Goal: Task Accomplishment & Management: Use online tool/utility

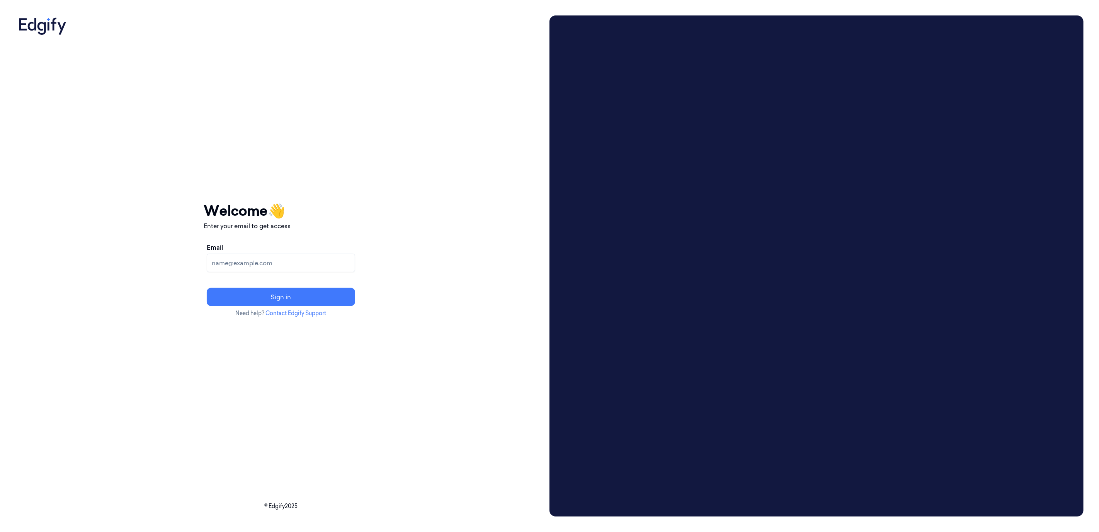
click at [346, 274] on div "Email Sign in" at bounding box center [281, 275] width 155 height 70
click at [345, 270] on input "Email" at bounding box center [281, 262] width 148 height 19
type input "[PERSON_NAME][EMAIL_ADDRESS]"
click at [355, 301] on button "Sign in" at bounding box center [281, 296] width 148 height 19
click at [304, 270] on input "Email" at bounding box center [281, 262] width 148 height 19
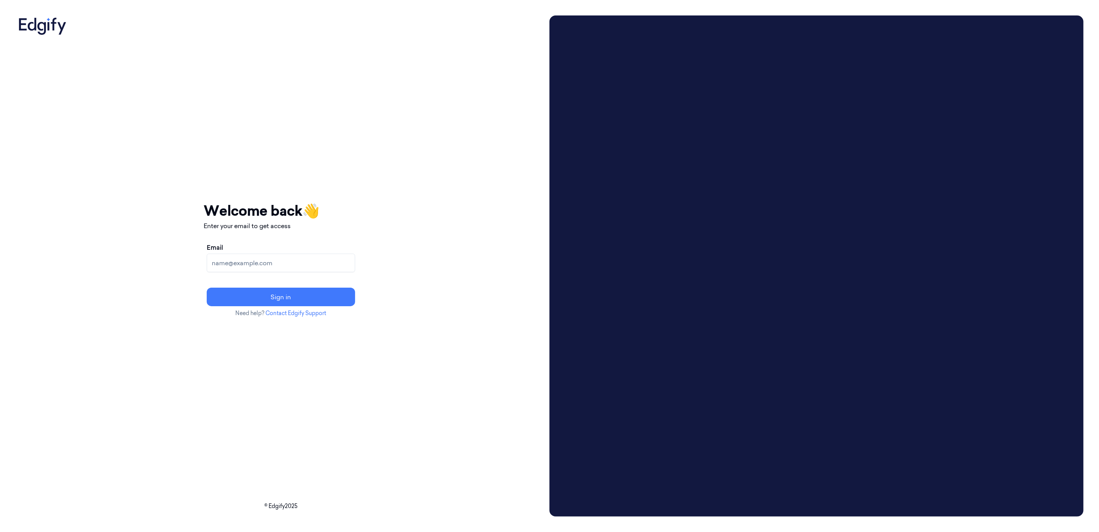
type input "[PERSON_NAME][EMAIL_ADDRESS]"
click at [330, 293] on button "Sign in" at bounding box center [281, 296] width 148 height 19
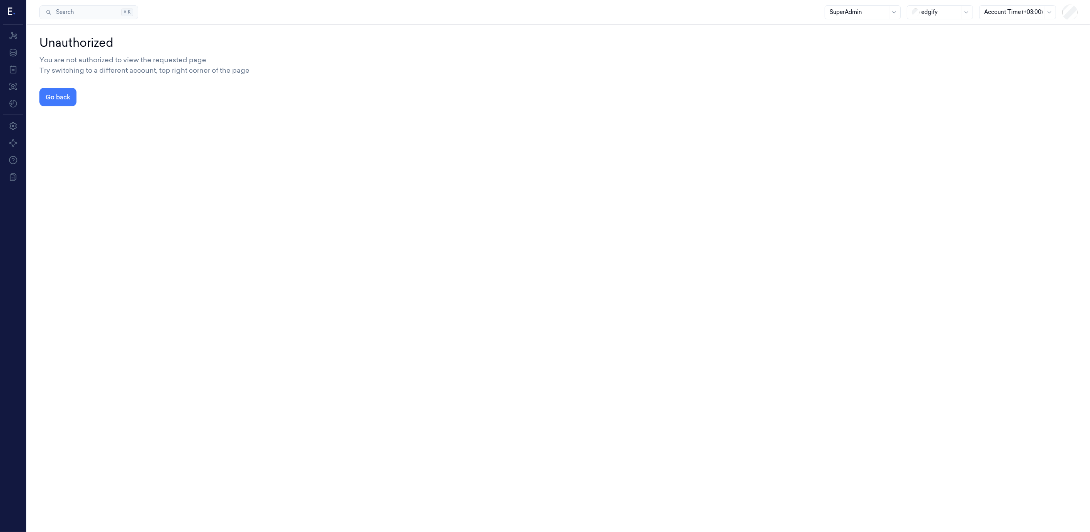
click at [9, 10] on icon at bounding box center [12, 12] width 8 height 12
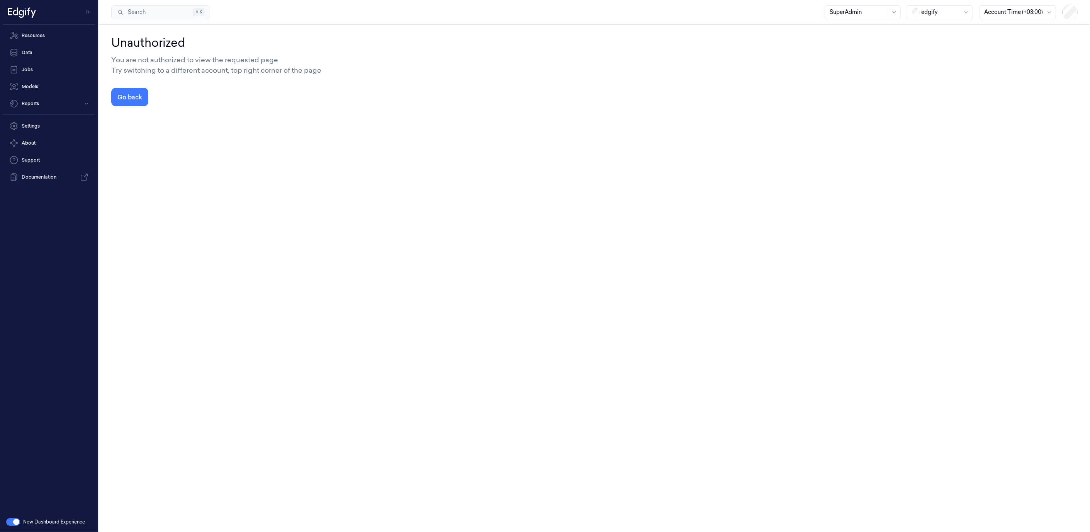
click at [941, 7] on div "edgify" at bounding box center [940, 12] width 39 height 13
click at [952, 55] on div "GiantEagle" at bounding box center [933, 55] width 40 height 8
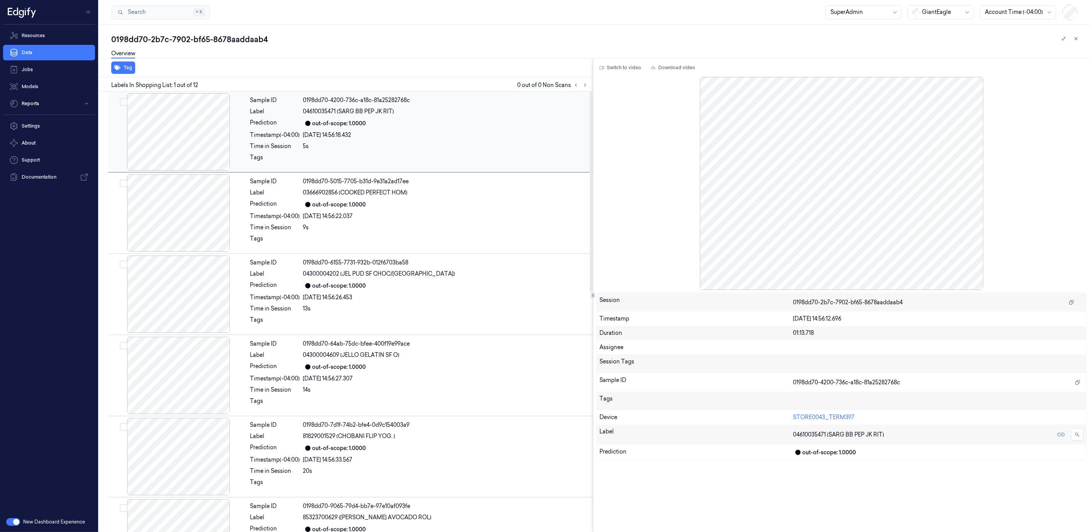
click at [437, 117] on div "Sample ID 0198dd70-4200-736c-a18c-81a25282768c Label 04610035471 (SARG BB PEP J…" at bounding box center [419, 131] width 344 height 77
click at [477, 194] on div "03666902856 (COOKED PERFECT HOM)" at bounding box center [445, 193] width 285 height 8
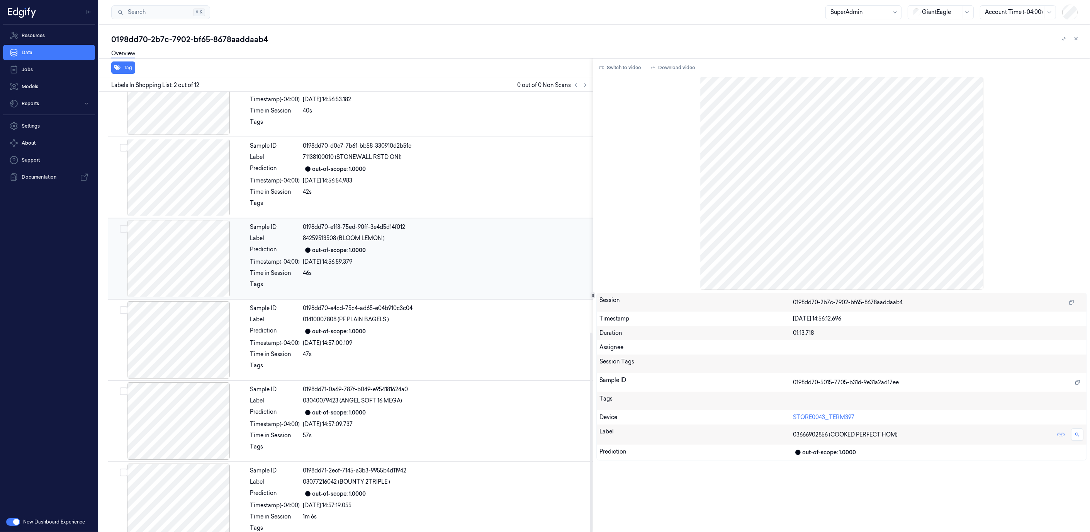
scroll to position [531, 0]
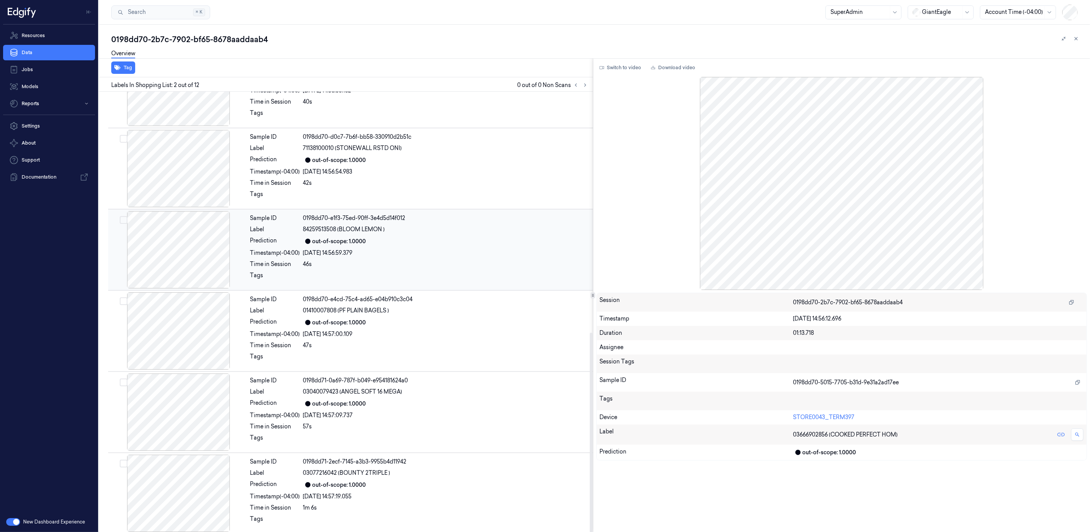
click at [488, 265] on div "Sample ID 0198dd70-e1f3-75ed-90ff-3e4d5d14f012 Label 84259513508 (BLOOM LEMON )…" at bounding box center [419, 249] width 344 height 77
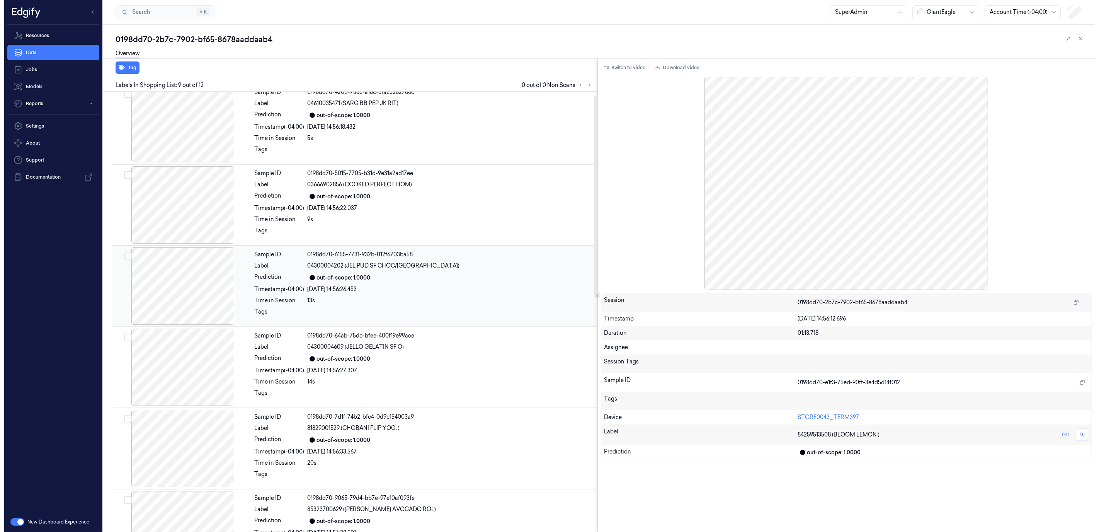
scroll to position [0, 0]
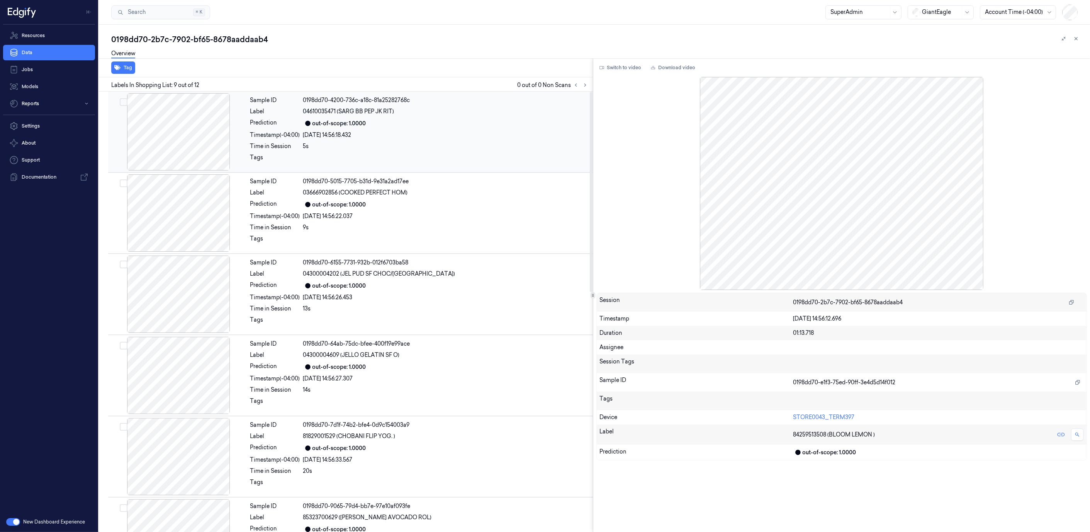
click at [484, 155] on div at bounding box center [445, 159] width 285 height 12
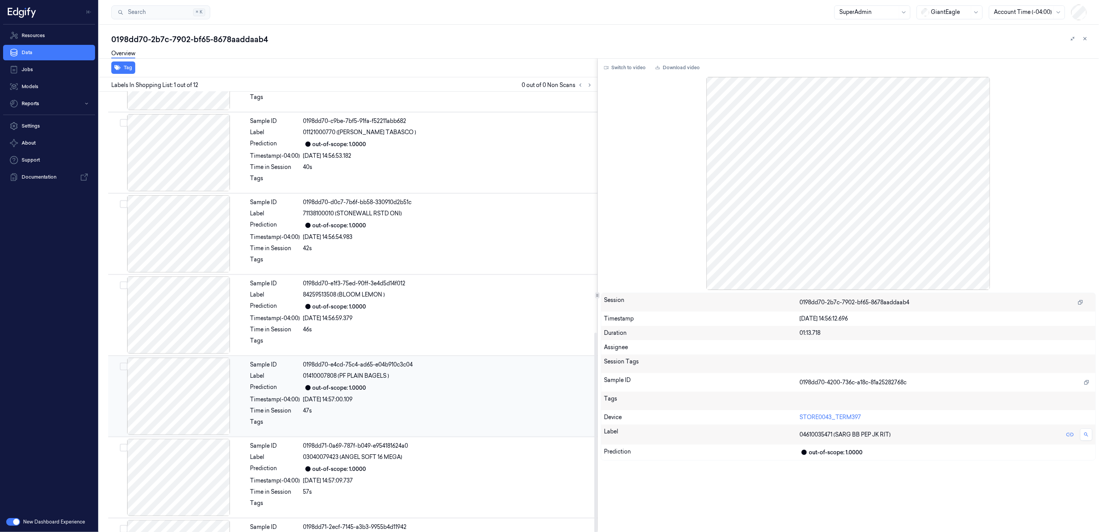
scroll to position [531, 0]
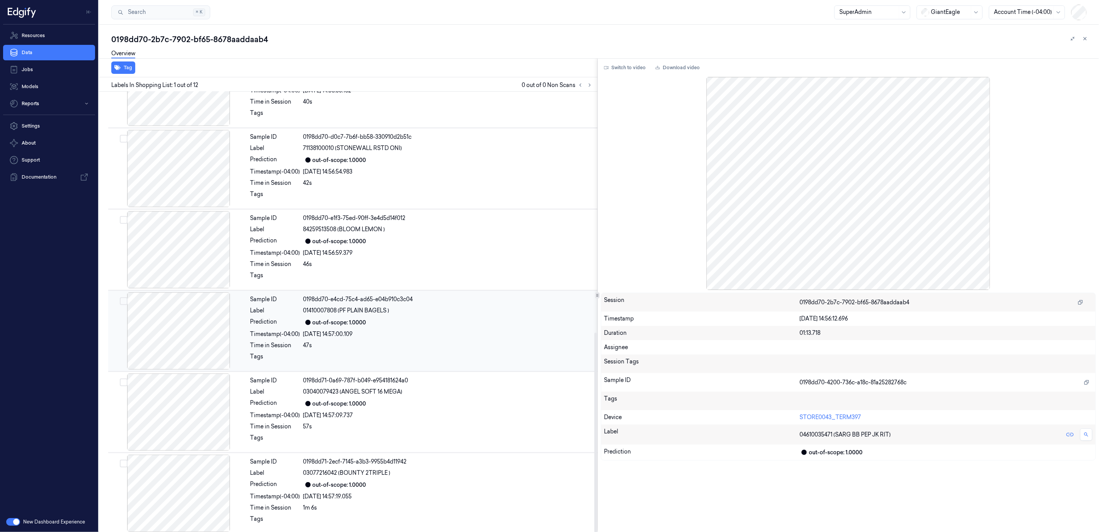
click at [471, 361] on div "Sample ID 0198dd70-e4cd-75c4-ad65-e04b910c3c04 Label 01410007808 (PF PLAIN BAGE…" at bounding box center [421, 330] width 348 height 77
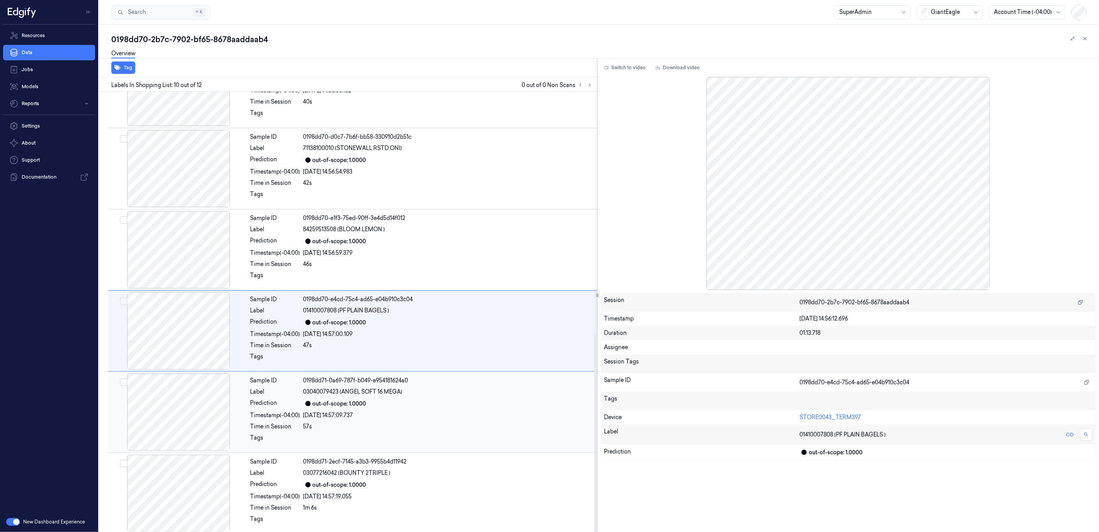
click at [454, 411] on div "[DATE] 14:57:09.737" at bounding box center [447, 415] width 289 height 8
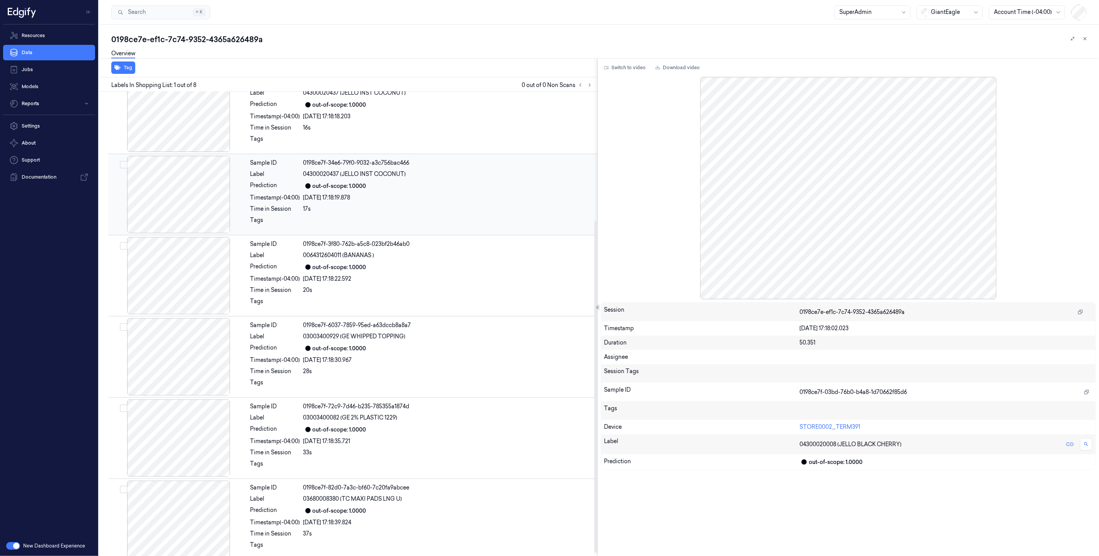
scroll to position [184, 0]
click at [360, 306] on div "Sample ID 0198ce7f-3f80-762b-a5c8-023bf2b46ab0 Label 0064312604011 (BANANAS ) P…" at bounding box center [421, 271] width 348 height 77
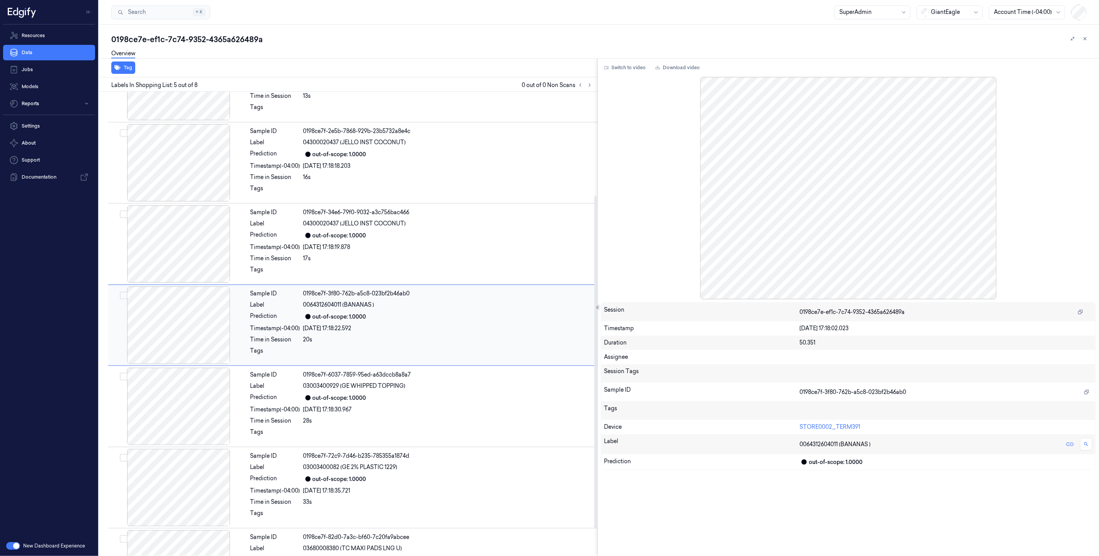
scroll to position [131, 0]
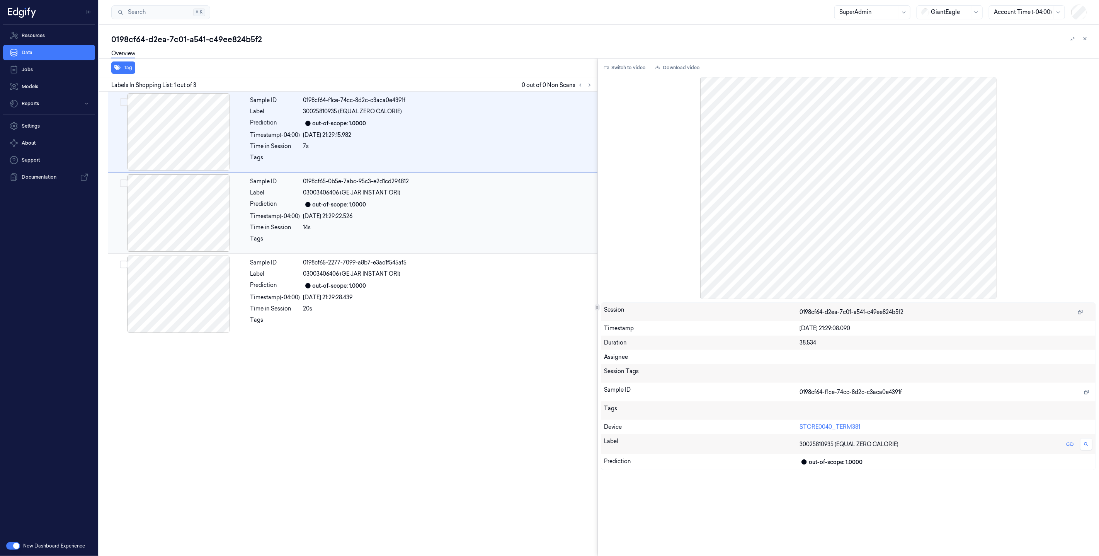
click at [501, 214] on div "21/08/2025 21:29:22.526" at bounding box center [447, 216] width 289 height 8
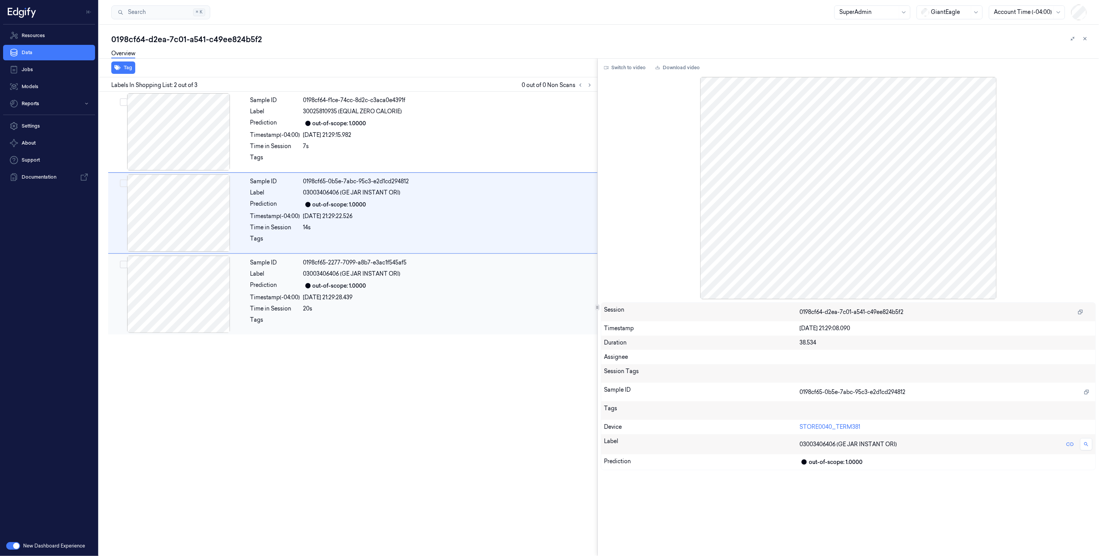
click at [489, 270] on div "03003406406 (GE JAR INSTANT ORI)" at bounding box center [447, 274] width 289 height 8
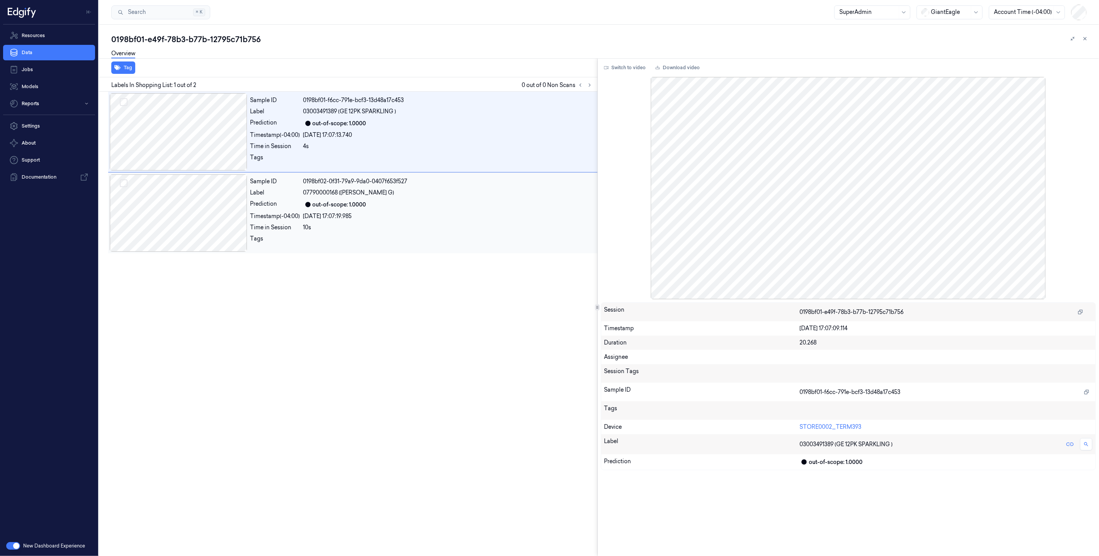
click at [483, 203] on div "out-of-scope: 1.0000" at bounding box center [447, 204] width 289 height 9
click at [465, 124] on div "out-of-scope: 1.0000" at bounding box center [447, 123] width 289 height 9
click at [466, 197] on div "Sample ID 0198bf02-0f31-79a9-9da0-0407f653f527 Label 07790000168 ([PERSON_NAME]…" at bounding box center [421, 212] width 348 height 77
click at [462, 151] on div "Sample ID 0198bf01-f6cc-791e-bcf3-13d48a17c453 Label 03003491389 (GE 12PK SPARK…" at bounding box center [421, 131] width 348 height 77
click at [462, 212] on div "[DATE] 17:07:19.985" at bounding box center [447, 216] width 289 height 8
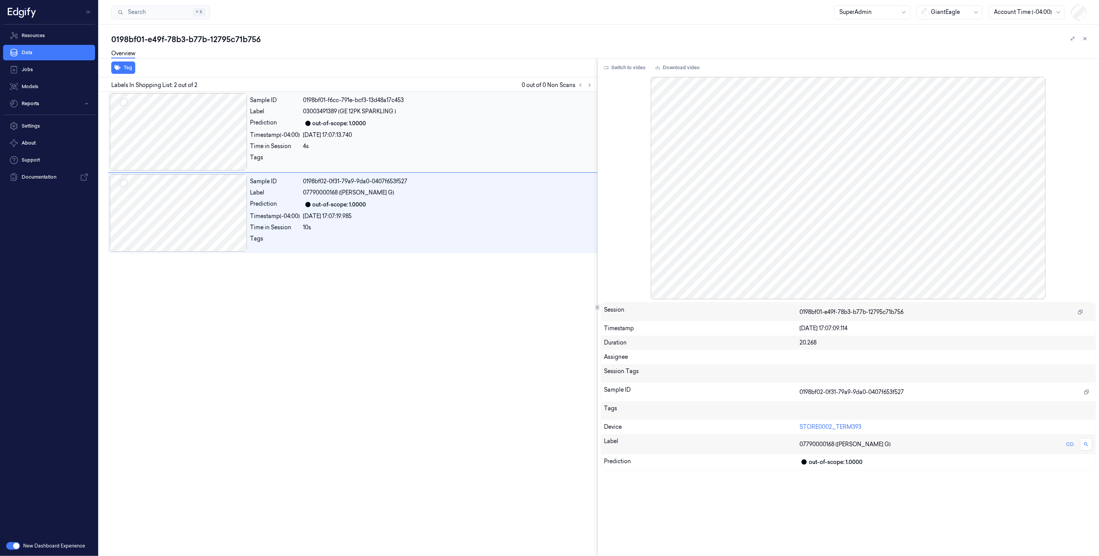
click at [440, 138] on div "Sample ID 0198bf01-f6cc-791e-bcf3-13d48a17c453 Label 03003491389 (GE 12PK SPARK…" at bounding box center [421, 131] width 348 height 77
